Goal: Book appointment/travel/reservation

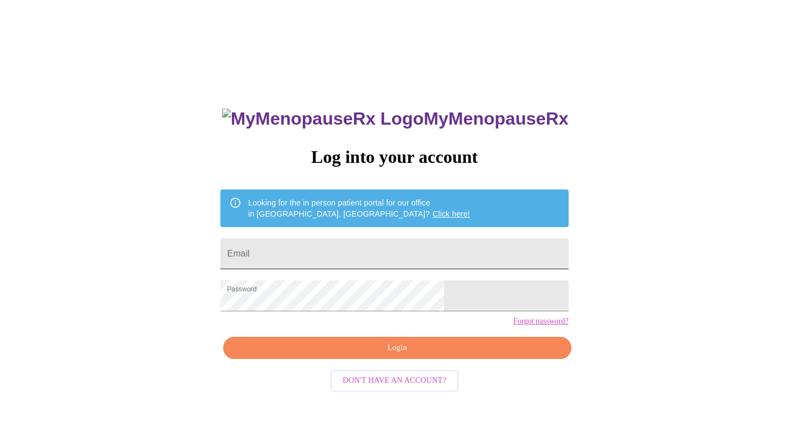
click at [436, 246] on input "Email" at bounding box center [394, 253] width 348 height 31
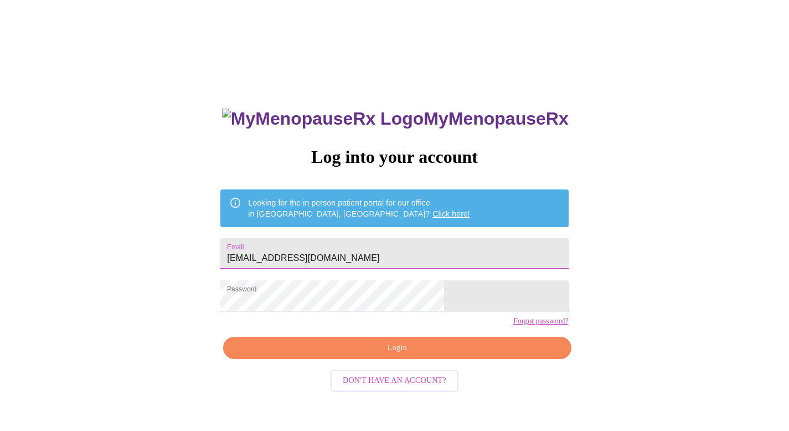
type input "[EMAIL_ADDRESS][DOMAIN_NAME]"
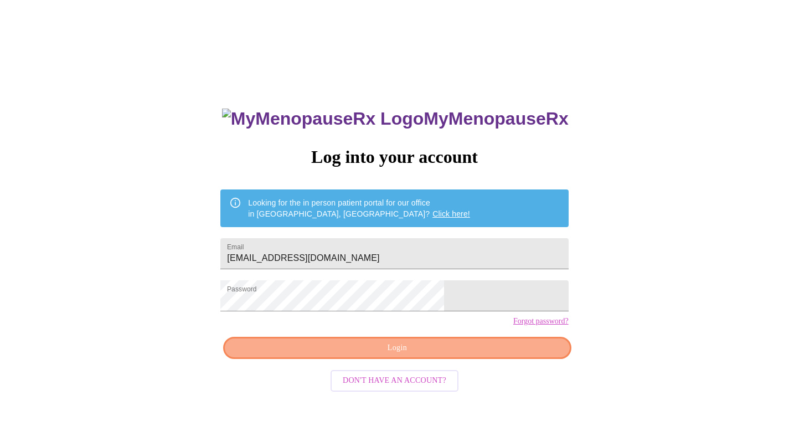
click at [500, 359] on button "Login" at bounding box center [397, 348] width 348 height 23
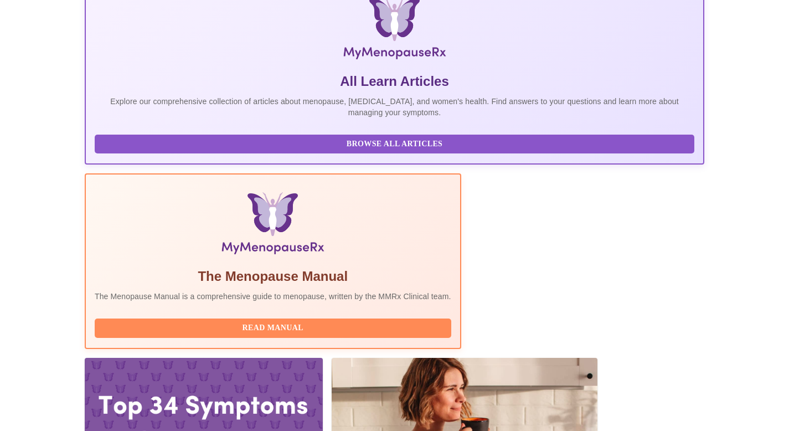
scroll to position [331, 0]
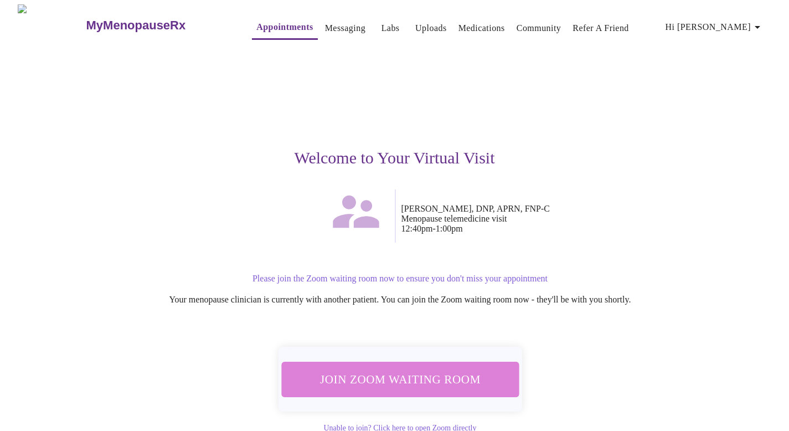
click at [465, 374] on span "Join Zoom Waiting Room" at bounding box center [400, 379] width 208 height 20
